Goal: Transaction & Acquisition: Download file/media

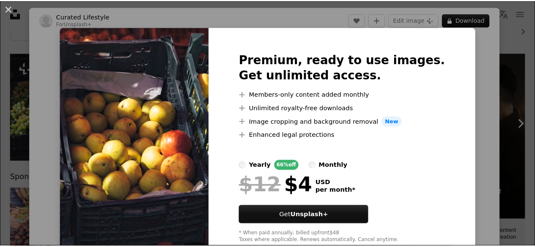
scroll to position [85, 0]
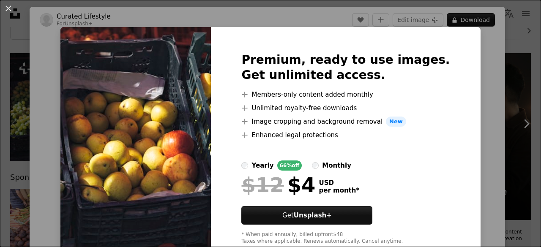
click at [470, 66] on div "An X shape Premium, ready to use images. Get unlimited access. A plus sign Memb…" at bounding box center [270, 123] width 541 height 247
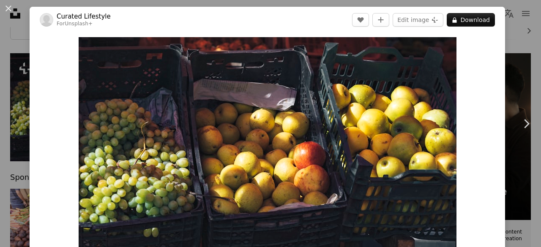
click at [3, 63] on div "An X shape Chevron left Chevron right Curated Lifestyle For Unsplash+ A heart A…" at bounding box center [270, 123] width 541 height 247
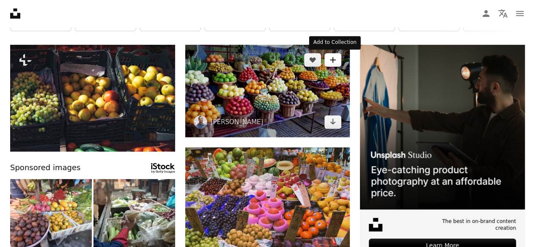
scroll to position [134, 0]
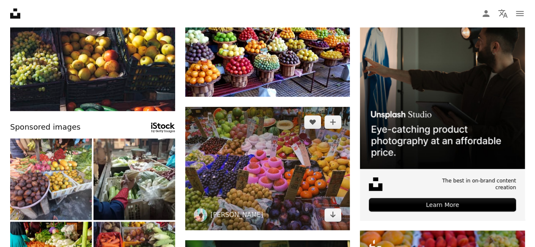
click at [305, 147] on img at bounding box center [267, 169] width 165 height 124
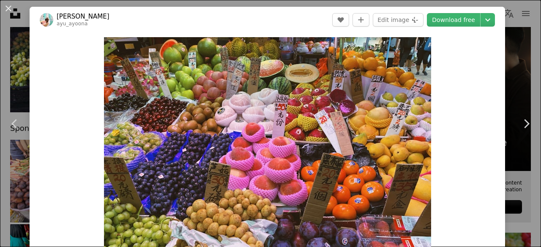
click at [503, 92] on div "An X shape Chevron left Chevron right Ayu Ayoona ayu_ayoona A heart A plus sign…" at bounding box center [270, 123] width 541 height 247
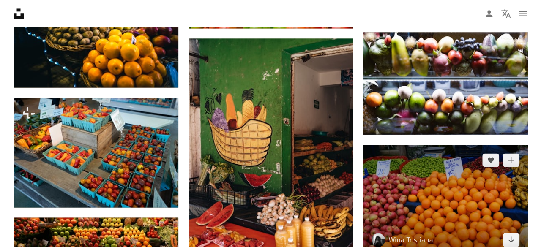
scroll to position [810, 0]
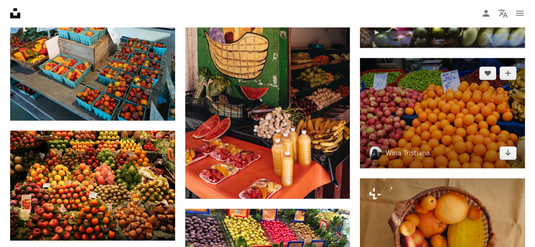
click at [405, 108] on img at bounding box center [442, 113] width 165 height 110
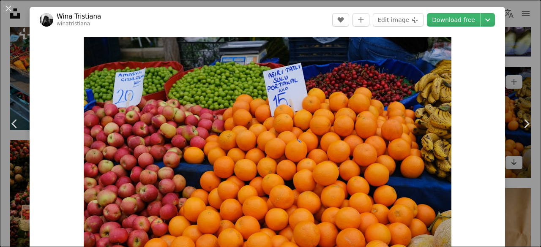
click at [511, 73] on div "An X shape Chevron left Chevron right Wina Tristiana winatristiana A heart A pl…" at bounding box center [270, 123] width 541 height 247
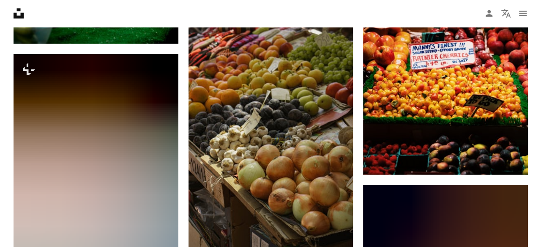
scroll to position [1149, 0]
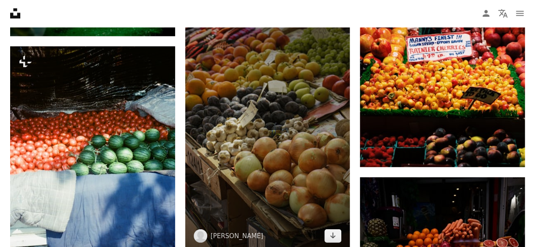
click at [268, 97] on img at bounding box center [267, 128] width 165 height 247
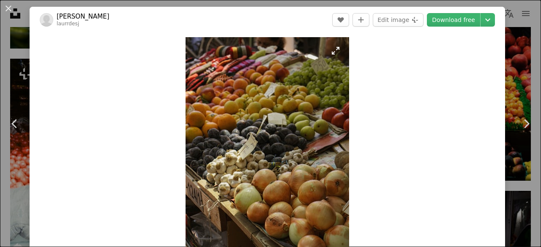
click at [239, 154] on img "Zoom in on this image" at bounding box center [268, 160] width 164 height 246
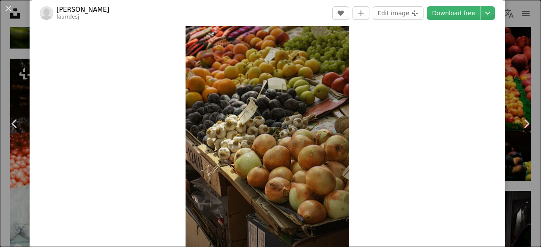
click at [239, 154] on img "Zoom in on this image" at bounding box center [268, 125] width 164 height 246
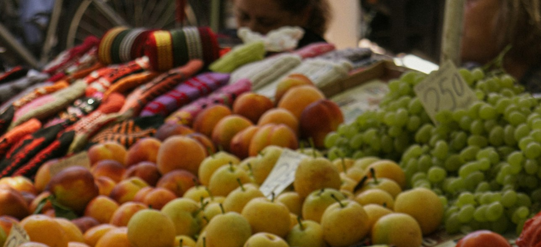
scroll to position [273, 0]
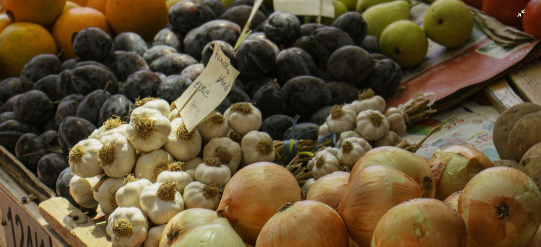
click at [239, 154] on img "Zoom out on this image" at bounding box center [271, 132] width 542 height 813
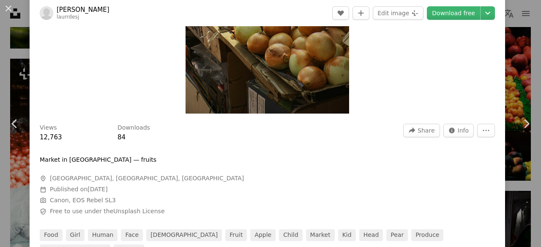
scroll to position [120, 0]
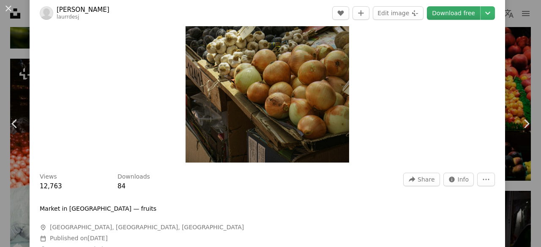
click at [457, 17] on link "Download free" at bounding box center [453, 13] width 53 height 14
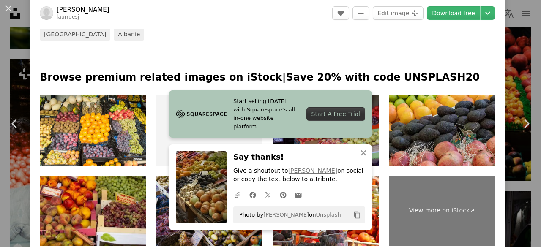
scroll to position [421, 0]
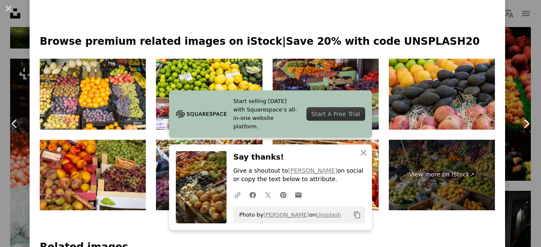
click at [527, 94] on link "Chevron right" at bounding box center [527, 123] width 30 height 81
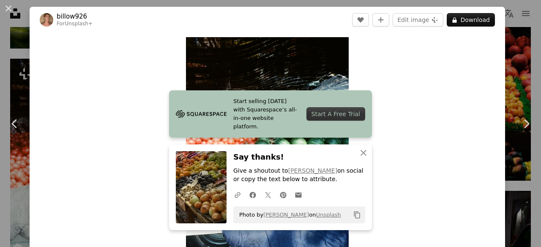
click at [513, 74] on div "An X shape Chevron left Chevron right billow926 For Unsplash+ A heart A plus si…" at bounding box center [270, 123] width 541 height 247
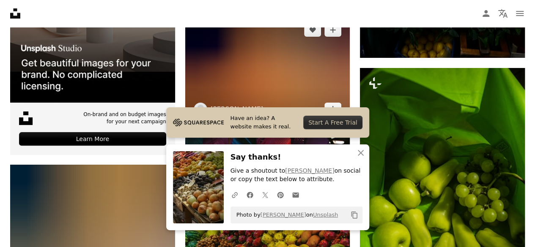
scroll to position [1529, 0]
